Goal: Transaction & Acquisition: Purchase product/service

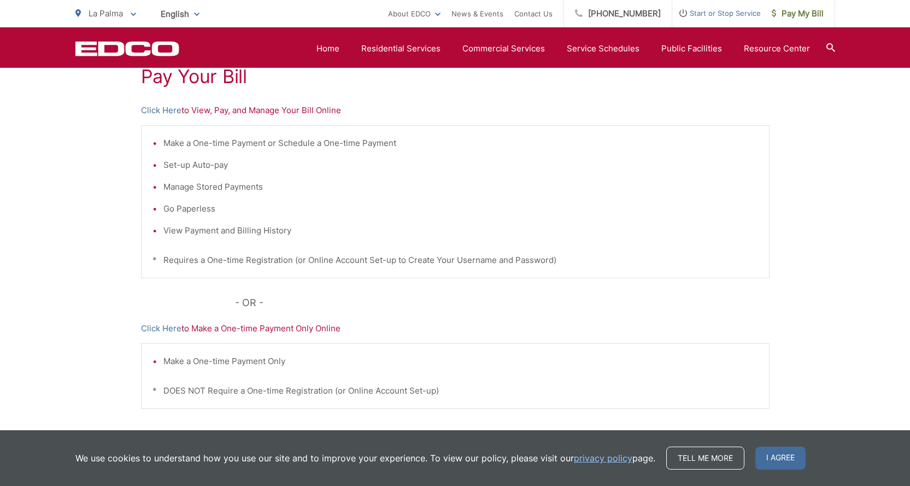
scroll to position [164, 0]
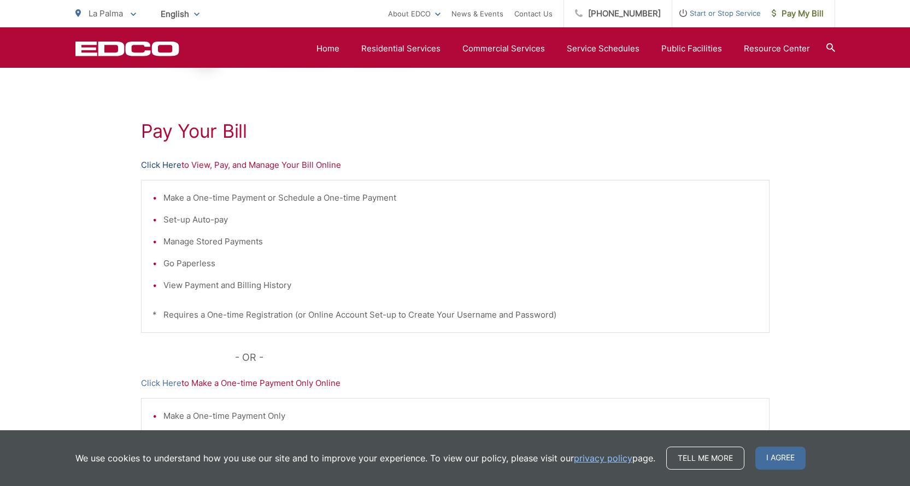
click at [165, 166] on link "Click Here" at bounding box center [161, 165] width 40 height 13
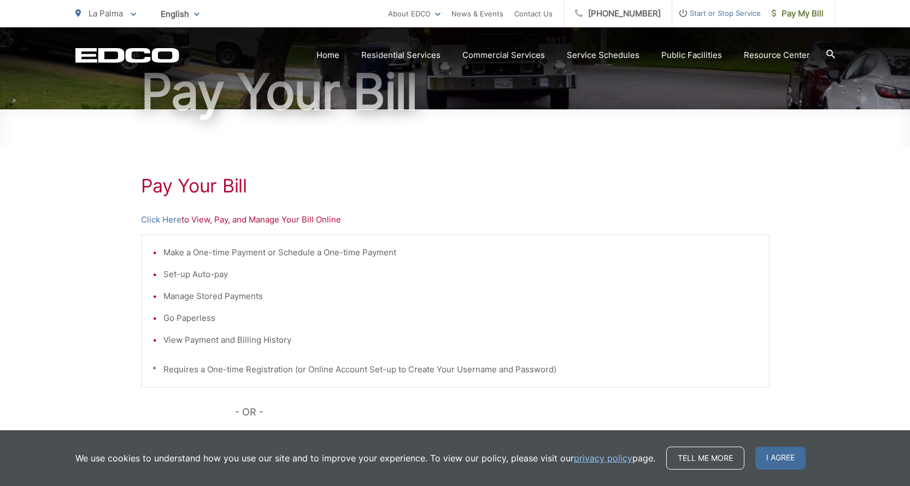
scroll to position [219, 0]
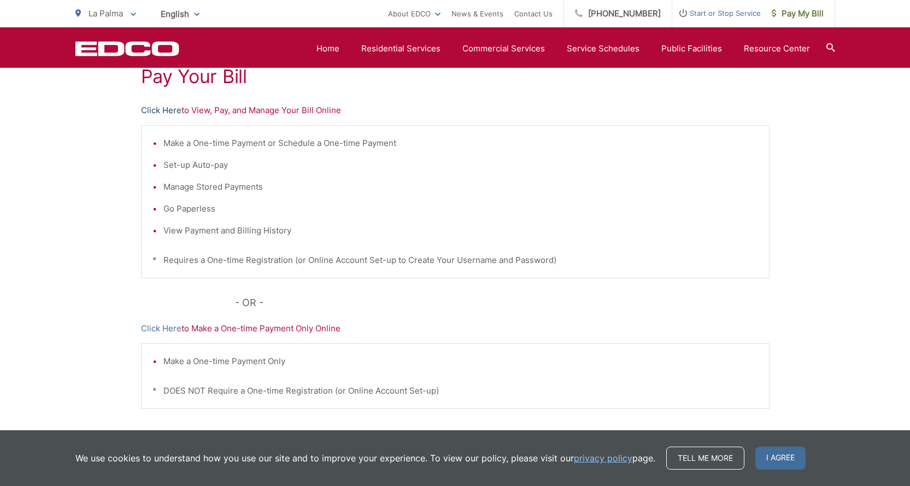
click at [167, 108] on link "Click Here" at bounding box center [161, 110] width 40 height 13
click at [176, 86] on h1 "Pay Your Bill" at bounding box center [455, 77] width 629 height 22
click at [162, 108] on link "Click Here" at bounding box center [161, 110] width 40 height 13
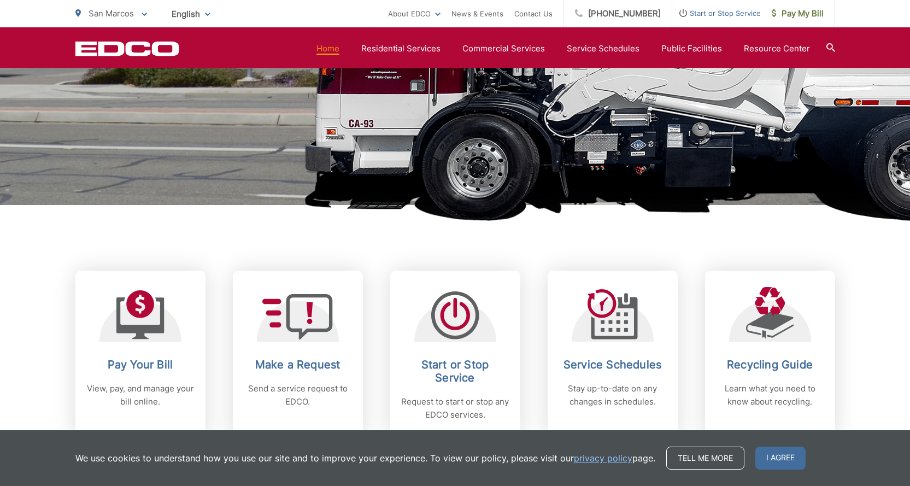
scroll to position [328, 0]
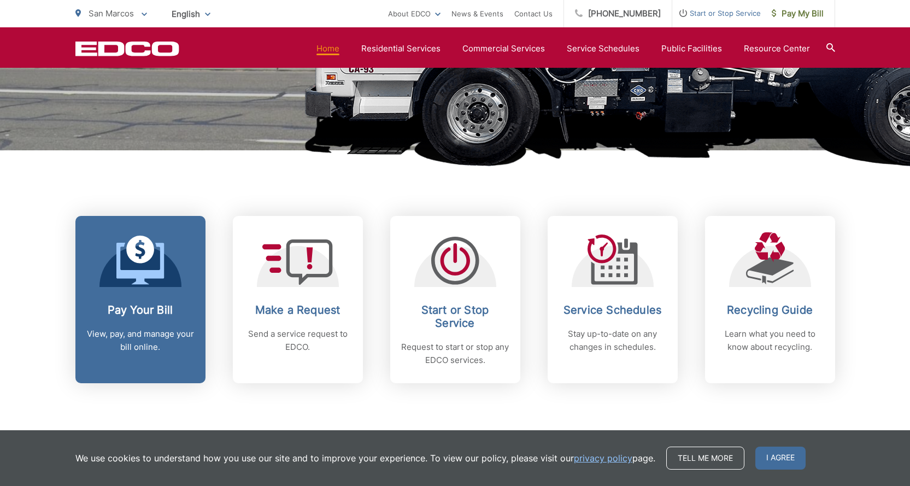
click at [133, 306] on h2 "Pay Your Bill" at bounding box center [140, 309] width 108 height 13
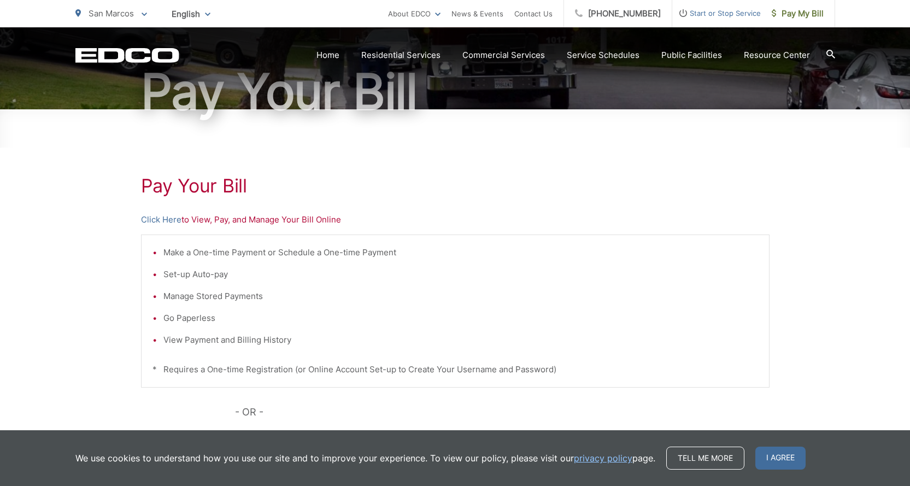
scroll to position [164, 0]
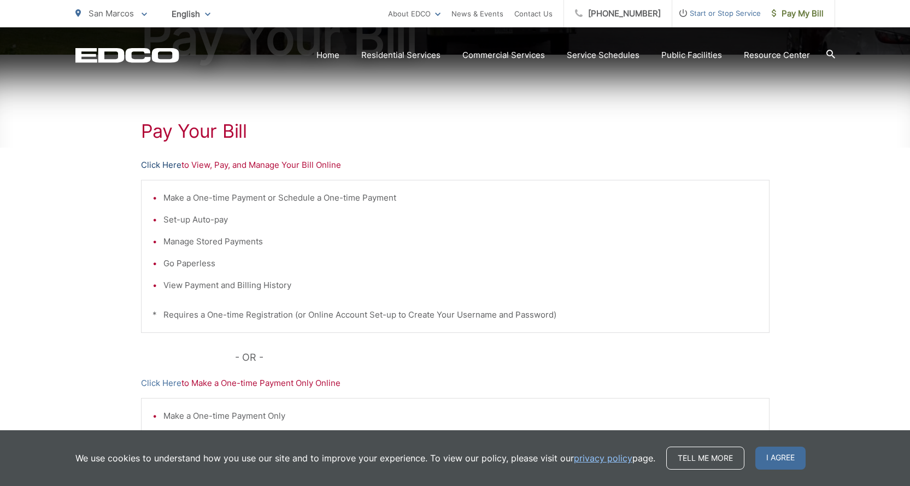
click at [161, 165] on link "Click Here" at bounding box center [161, 165] width 40 height 13
